Goal: Information Seeking & Learning: Learn about a topic

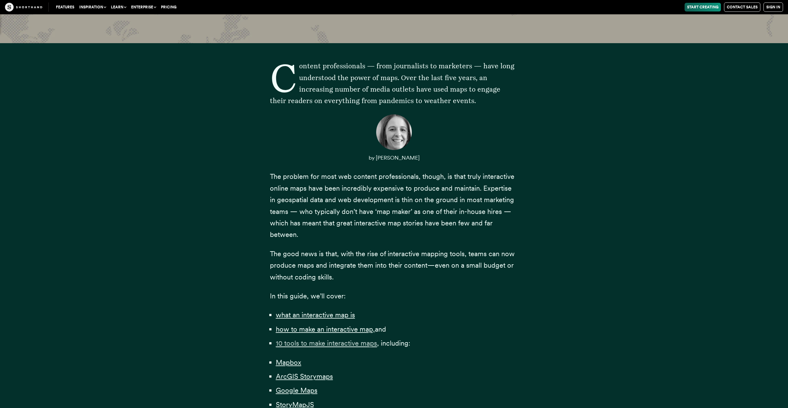
scroll to position [186, 0]
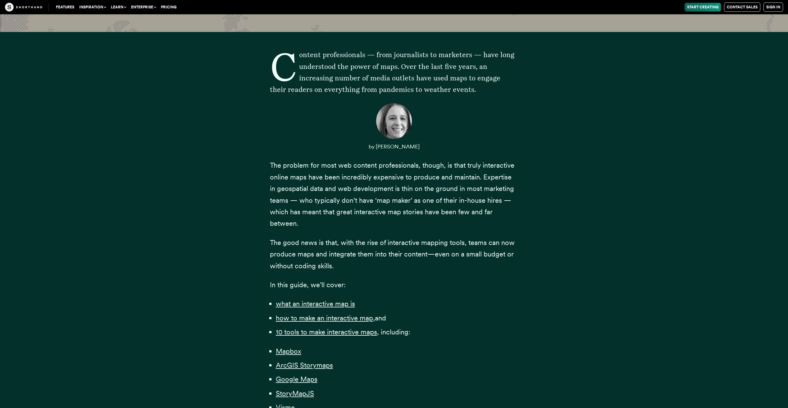
click at [173, 7] on link "Pricing" at bounding box center [168, 7] width 20 height 9
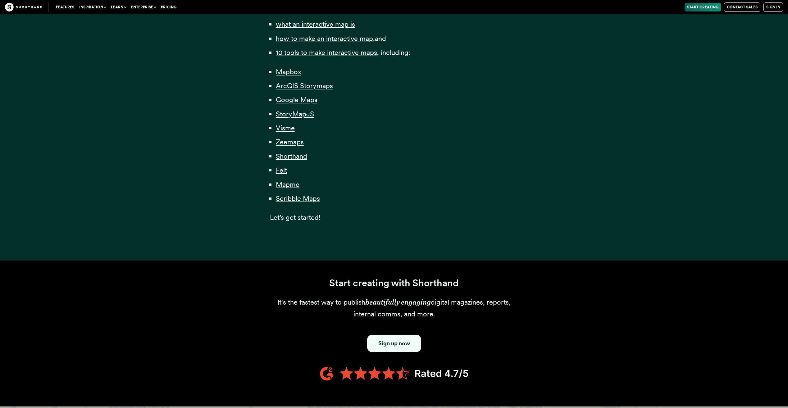
scroll to position [310, 0]
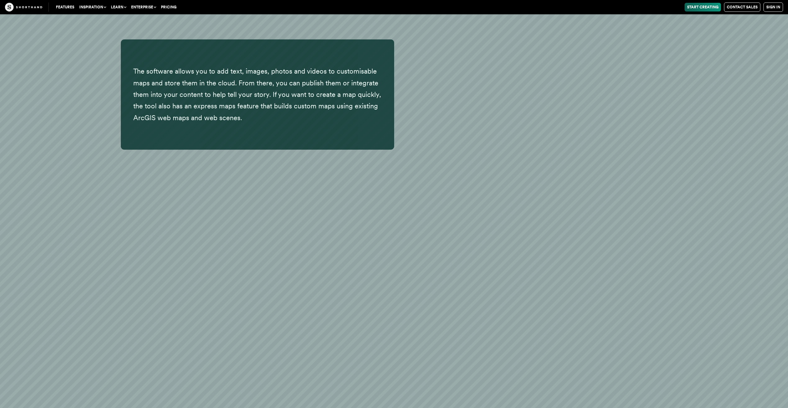
scroll to position [4890, 0]
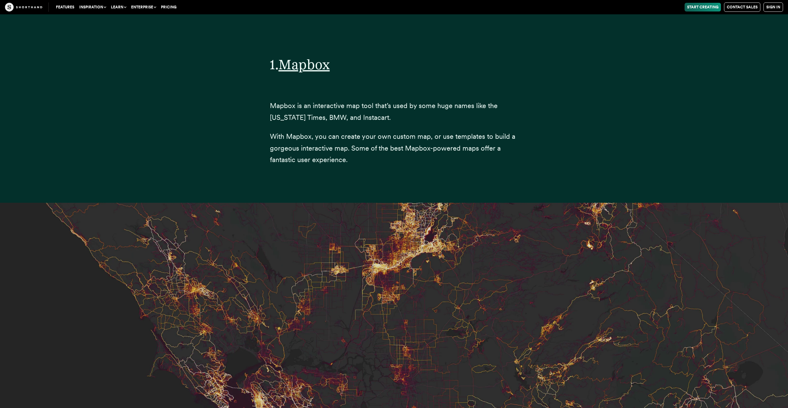
scroll to position [2403, 0]
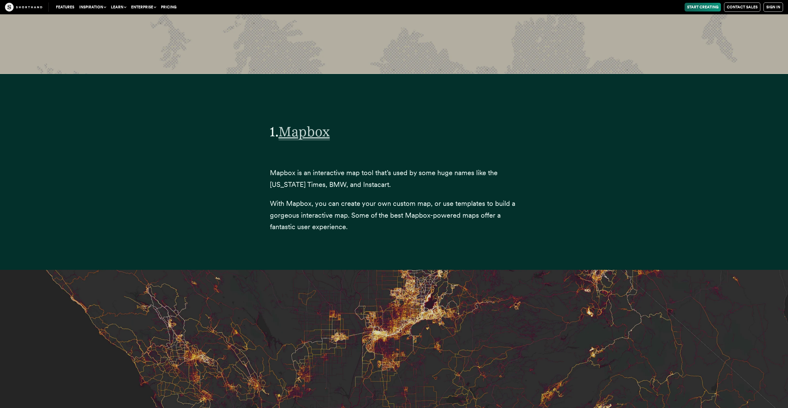
click at [301, 124] on span "Mapbox" at bounding box center [303, 131] width 51 height 17
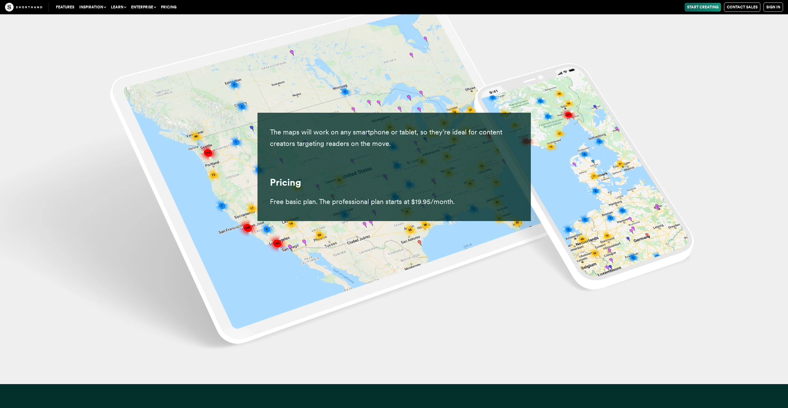
scroll to position [13486, 0]
